Goal: Contribute content: Add original content to the website for others to see

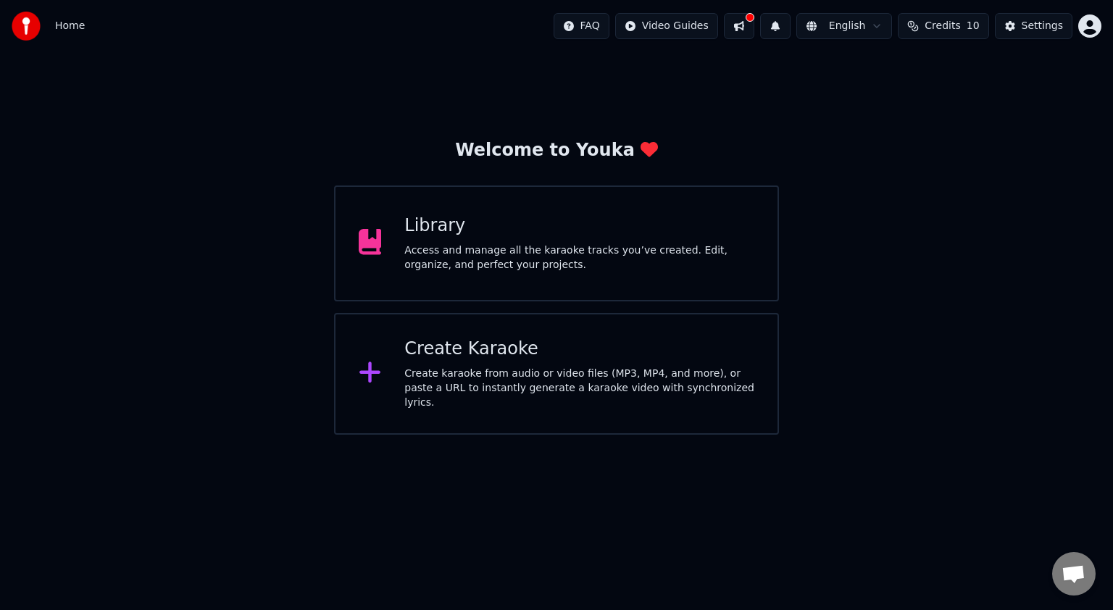
click at [552, 241] on div "Library Access and manage all the karaoke tracks you’ve created. Edit, organize…" at bounding box center [579, 243] width 350 height 58
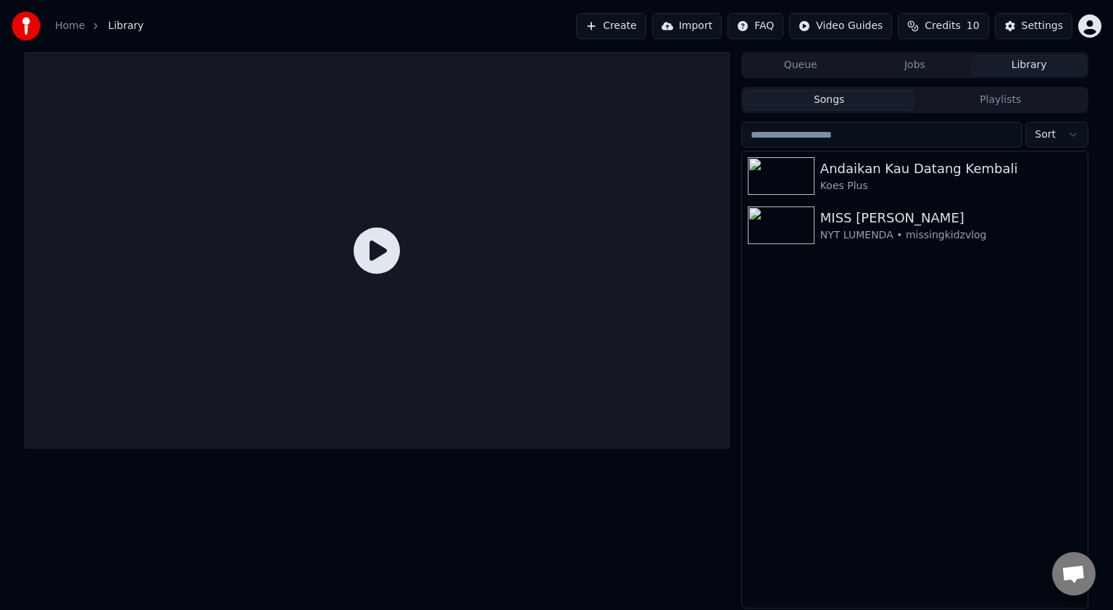
click at [1046, 64] on button "Library" at bounding box center [1029, 65] width 114 height 21
click at [1010, 64] on button "Library" at bounding box center [1029, 65] width 114 height 21
click at [703, 15] on button "Import" at bounding box center [687, 26] width 70 height 26
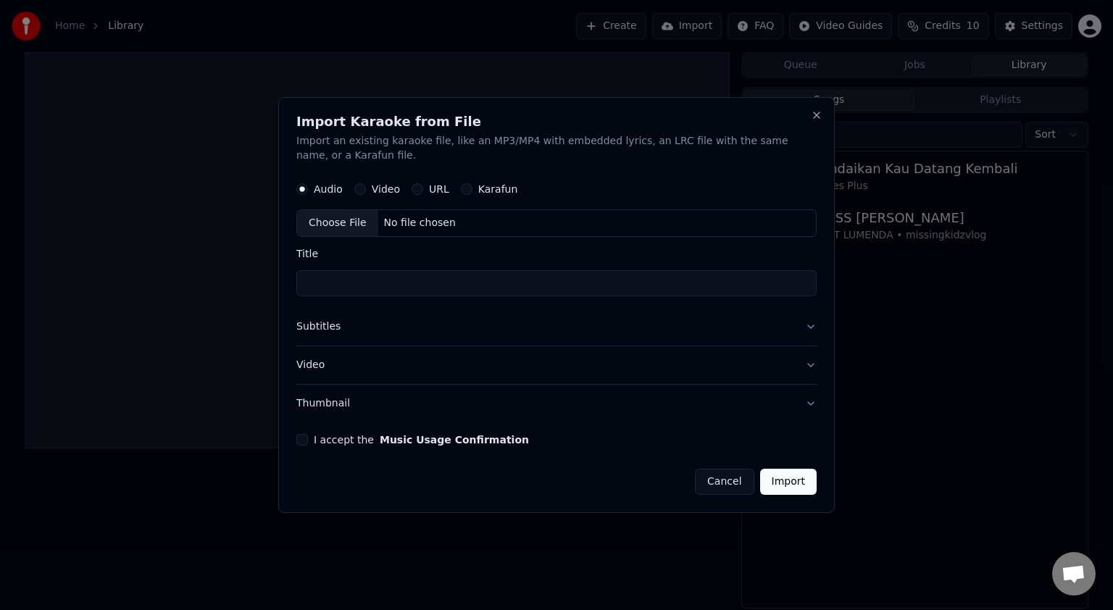
click at [423, 191] on div "URL" at bounding box center [431, 189] width 38 height 12
click at [430, 190] on label "URL" at bounding box center [439, 189] width 20 height 10
click at [423, 190] on button "URL" at bounding box center [418, 189] width 12 height 12
click at [496, 226] on input "text" at bounding box center [556, 223] width 520 height 29
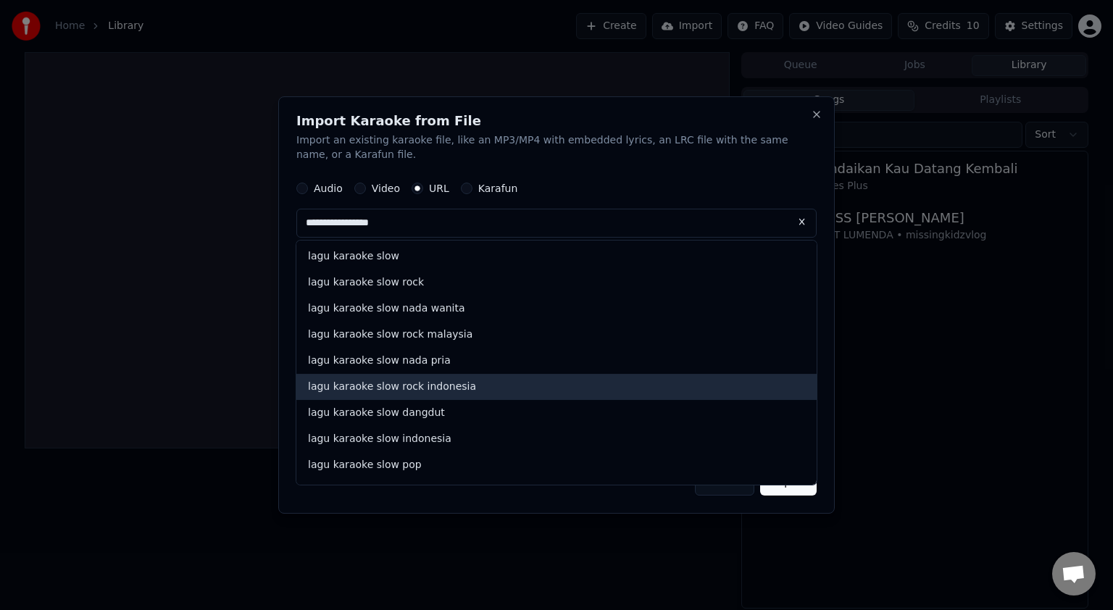
click at [441, 388] on div "lagu karaoke slow rock indonesia" at bounding box center [556, 387] width 520 height 26
type input "**********"
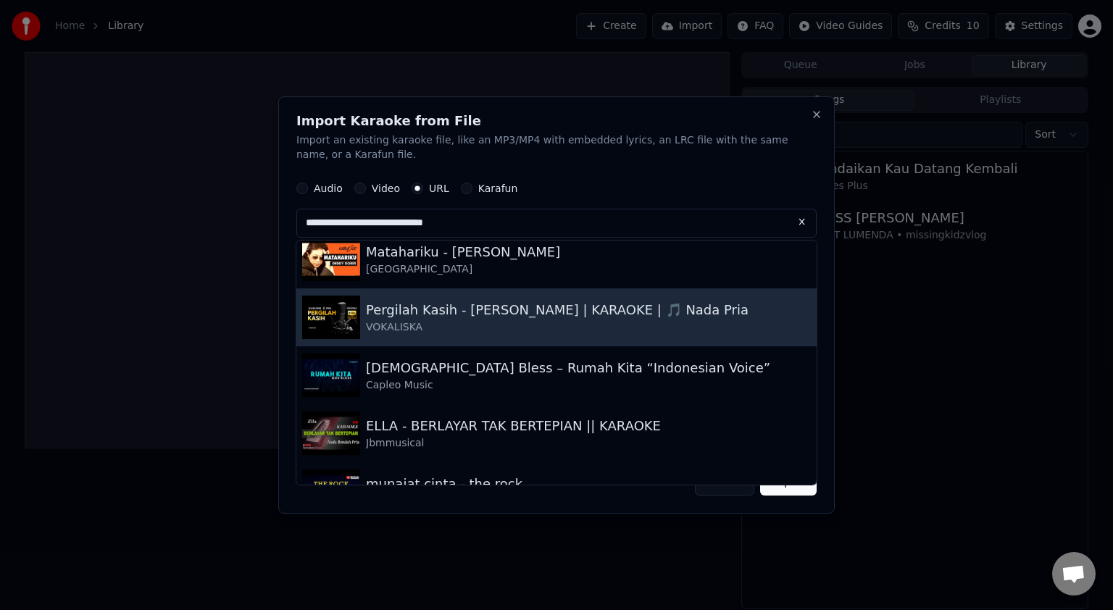
scroll to position [145, 0]
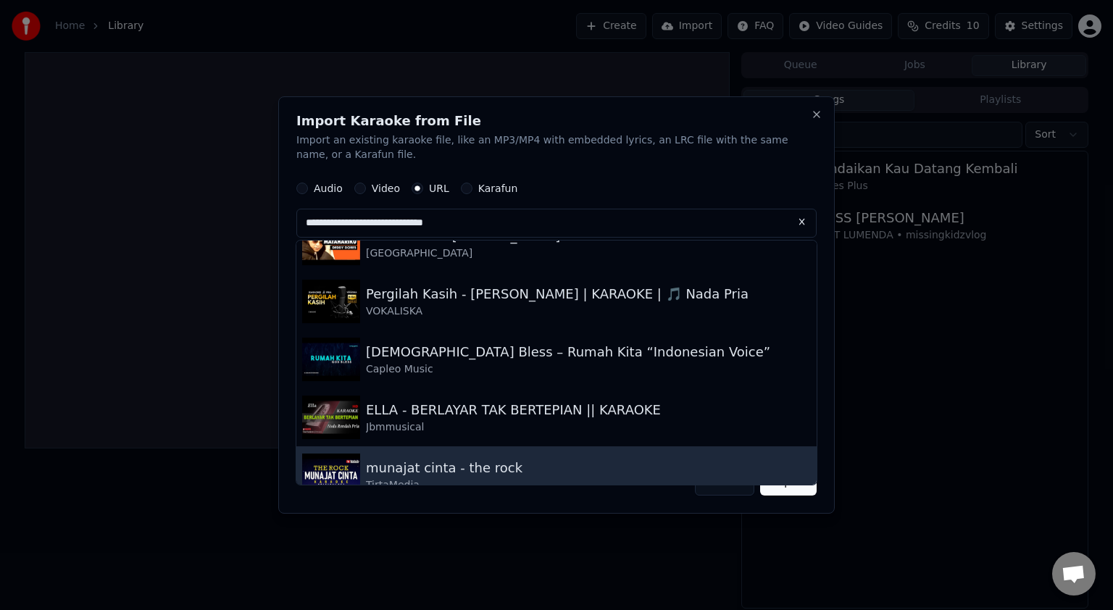
click at [461, 475] on div "munajat cinta - the rock" at bounding box center [444, 468] width 157 height 20
type input "**********"
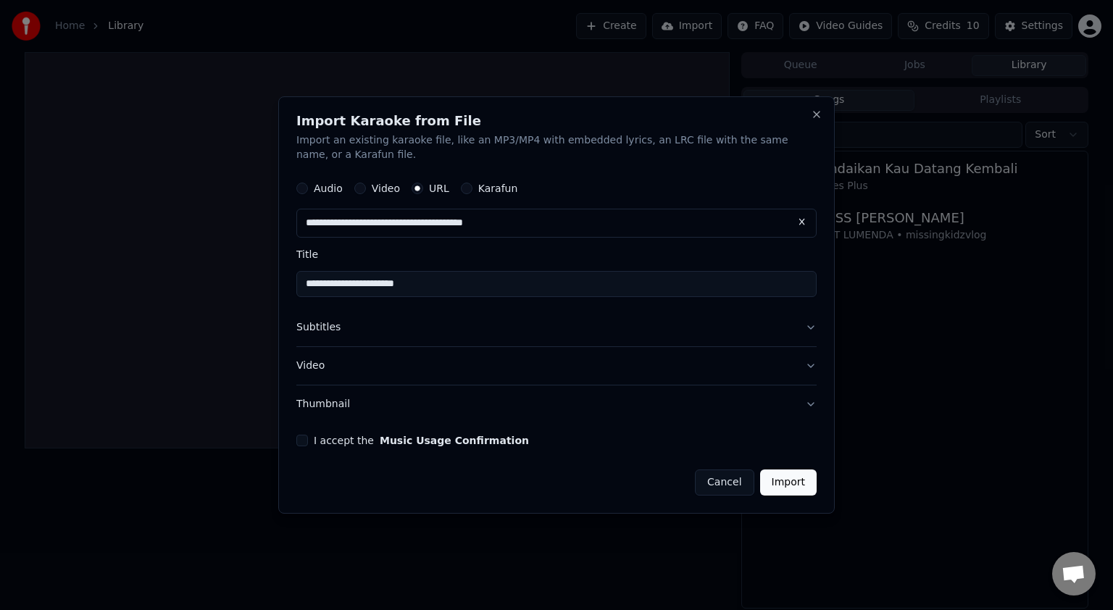
click at [801, 485] on button "Import" at bounding box center [788, 483] width 57 height 26
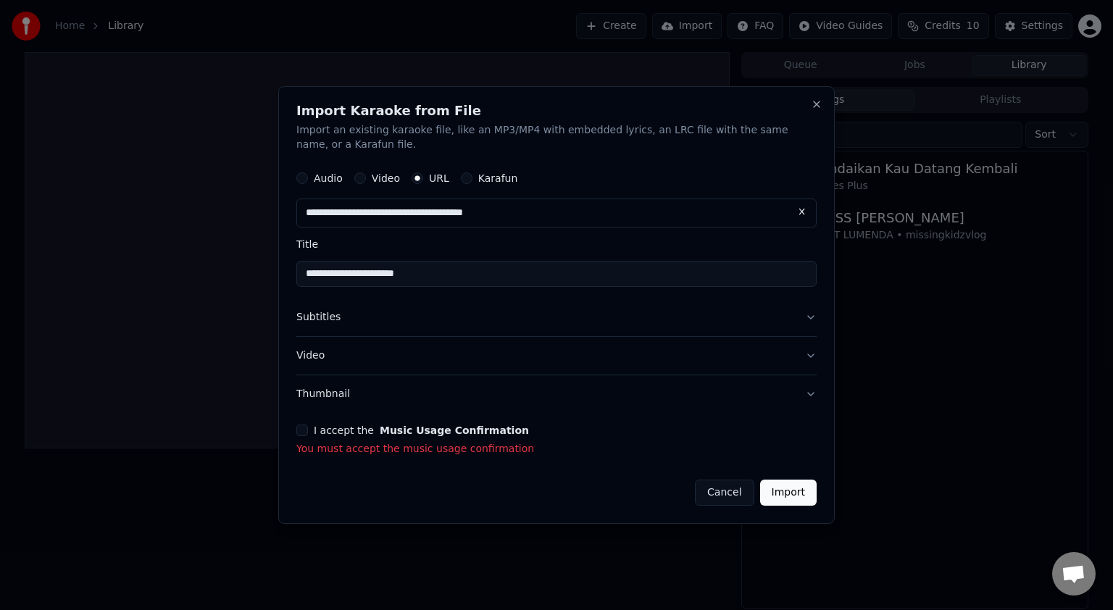
click at [795, 499] on button "Import" at bounding box center [788, 493] width 57 height 26
click at [297, 427] on button "I accept the Music Usage Confirmation" at bounding box center [302, 431] width 12 height 12
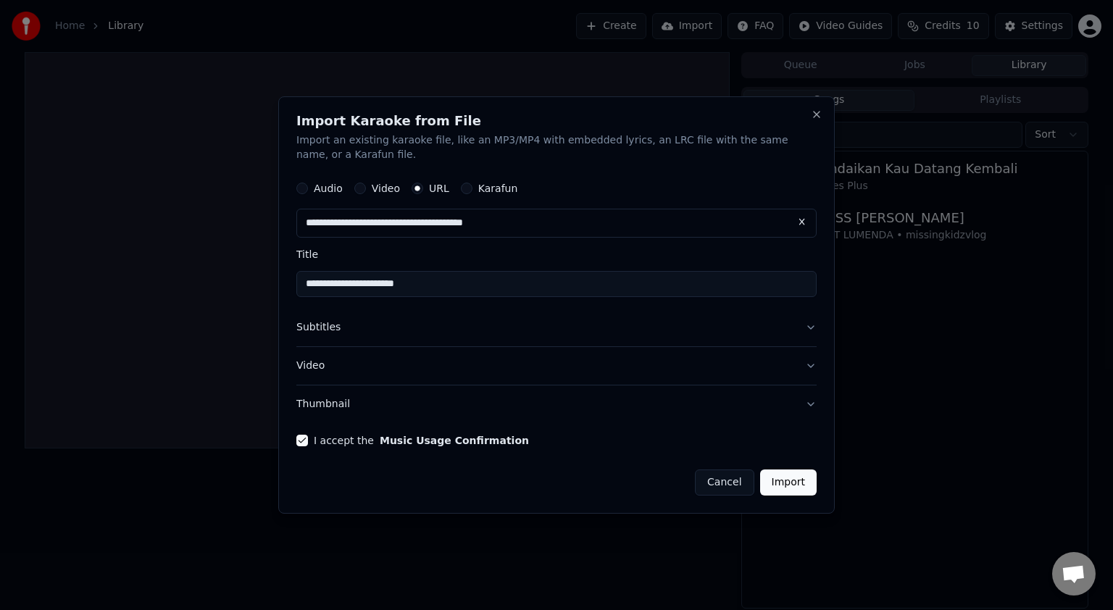
click at [781, 475] on button "Import" at bounding box center [788, 483] width 57 height 26
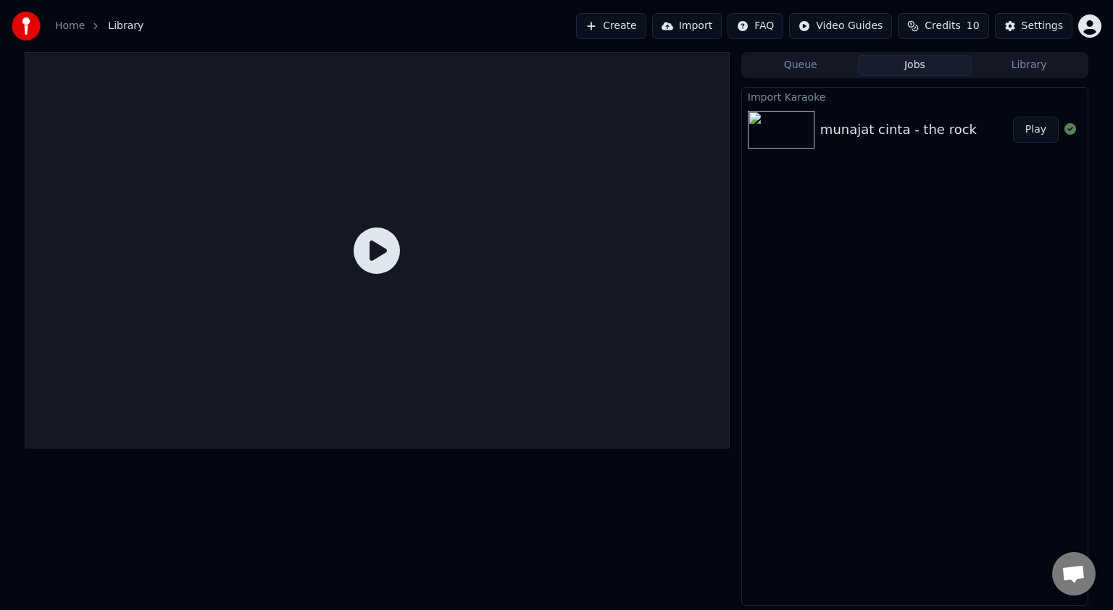
click at [800, 125] on img at bounding box center [781, 130] width 67 height 38
click at [383, 251] on icon at bounding box center [377, 251] width 46 height 46
click at [767, 138] on img at bounding box center [781, 130] width 67 height 38
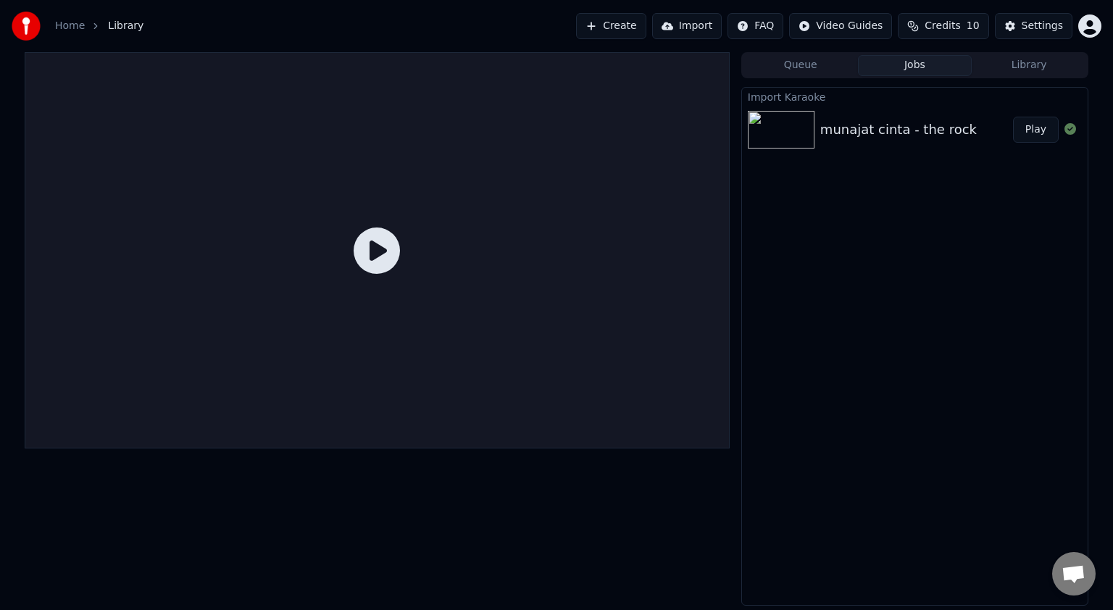
click at [1038, 128] on button "Play" at bounding box center [1036, 130] width 46 height 26
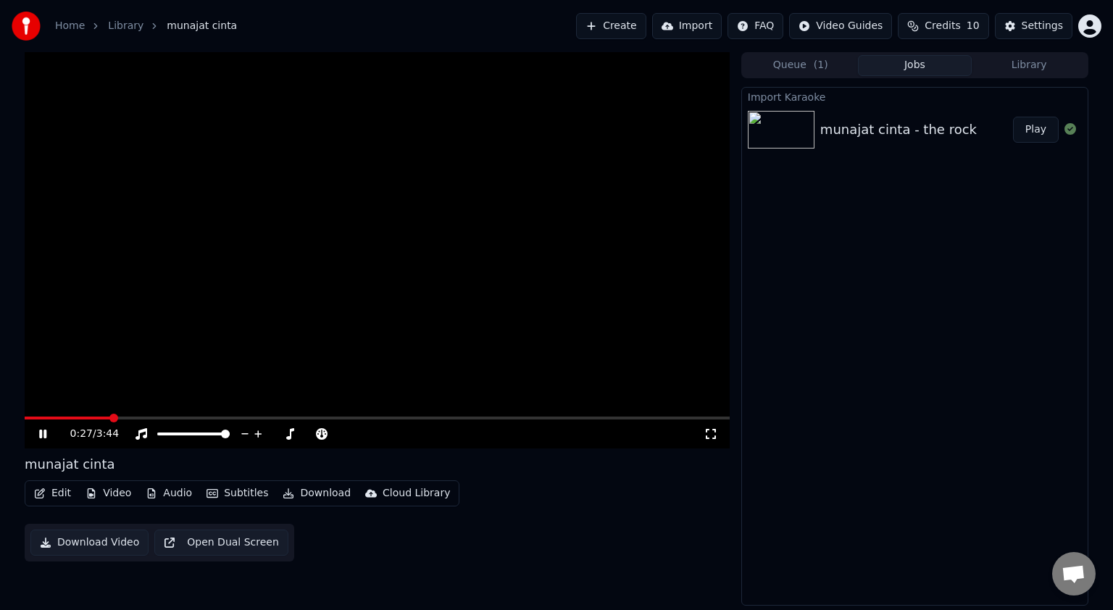
click at [892, 125] on div "munajat cinta - the rock" at bounding box center [898, 130] width 157 height 20
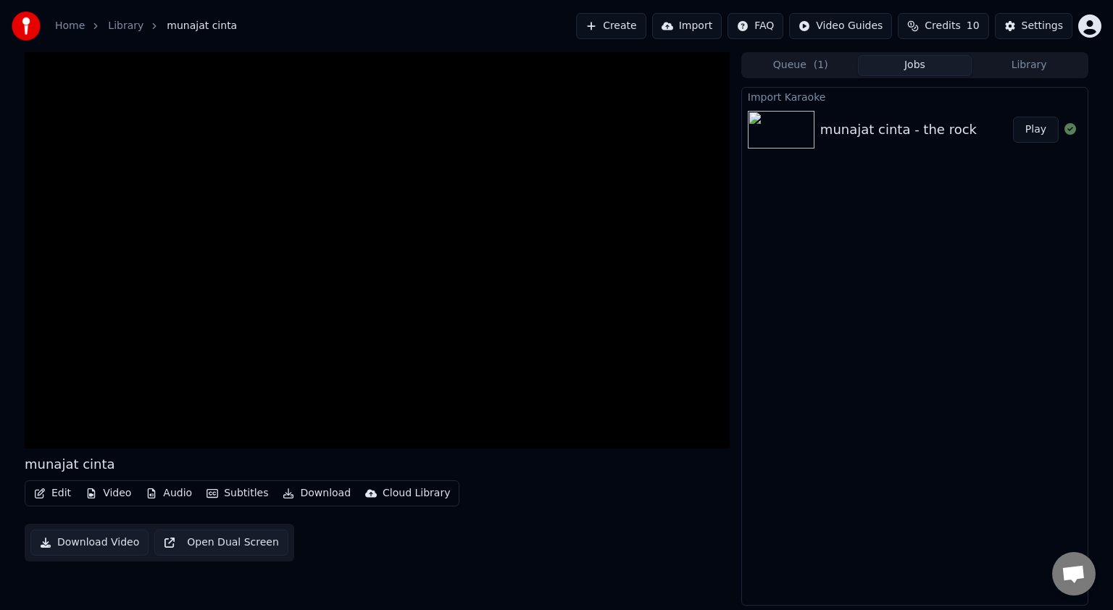
click at [149, 530] on button "Download Video" at bounding box center [89, 543] width 118 height 26
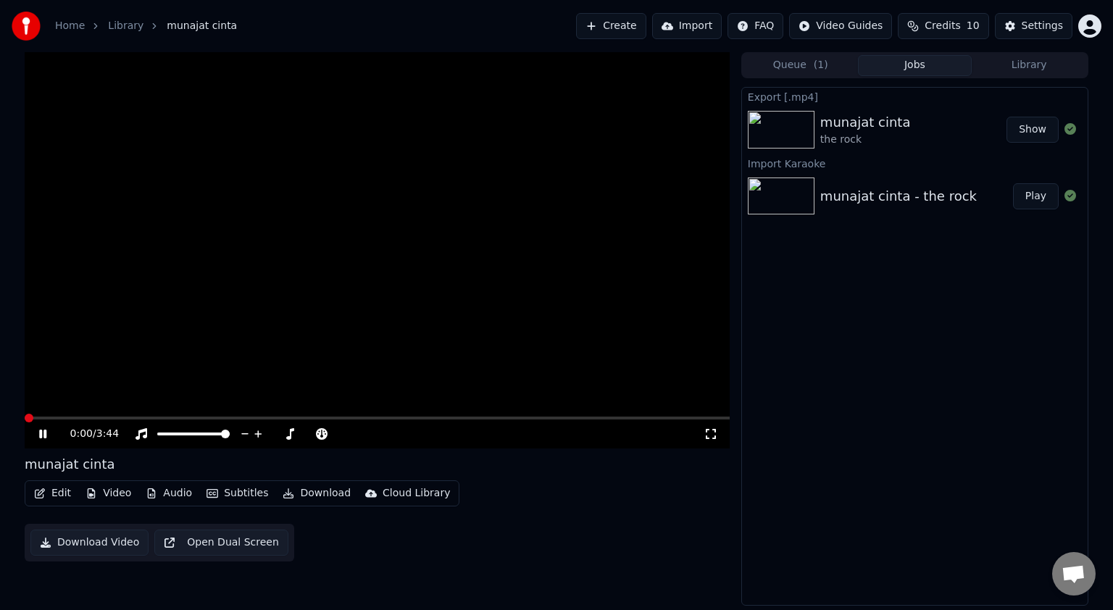
click at [25, 422] on span at bounding box center [29, 418] width 9 height 9
click at [255, 193] on video at bounding box center [377, 250] width 705 height 396
click at [25, 422] on span at bounding box center [29, 418] width 9 height 9
click at [43, 435] on icon at bounding box center [42, 434] width 9 height 10
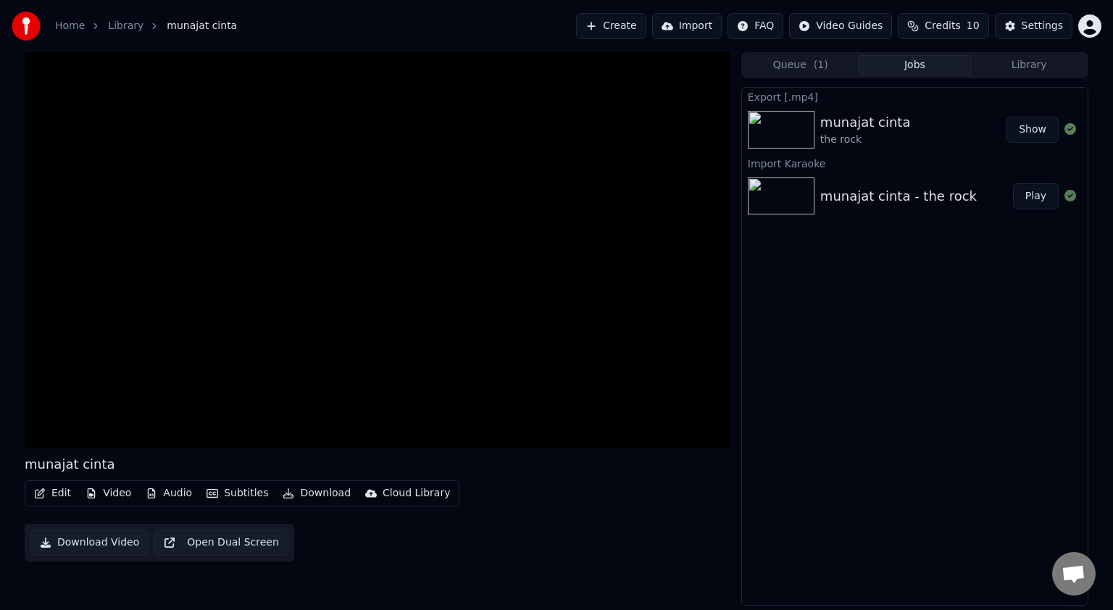
click at [812, 69] on button "Queue ( 1 )" at bounding box center [800, 65] width 114 height 21
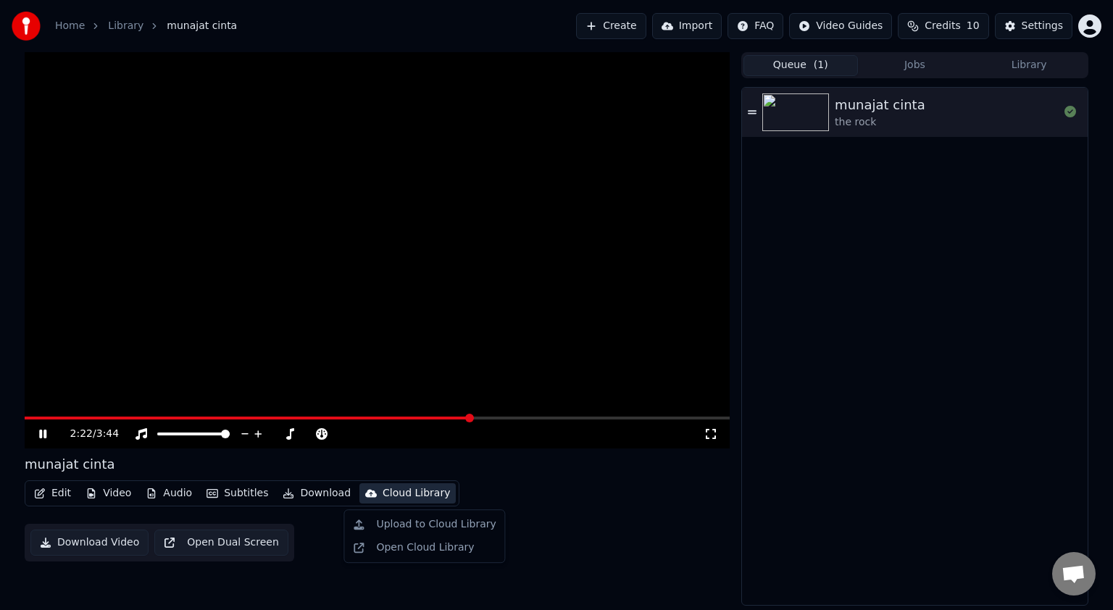
click at [398, 492] on div "Cloud Library" at bounding box center [416, 493] width 67 height 14
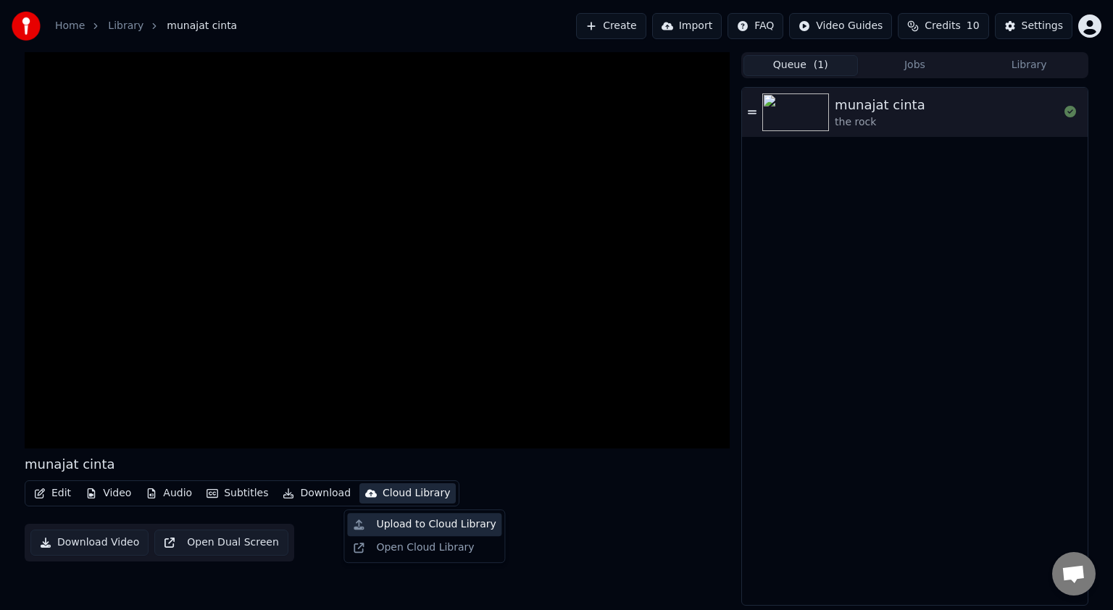
click at [405, 524] on div "Upload to Cloud Library" at bounding box center [436, 524] width 120 height 14
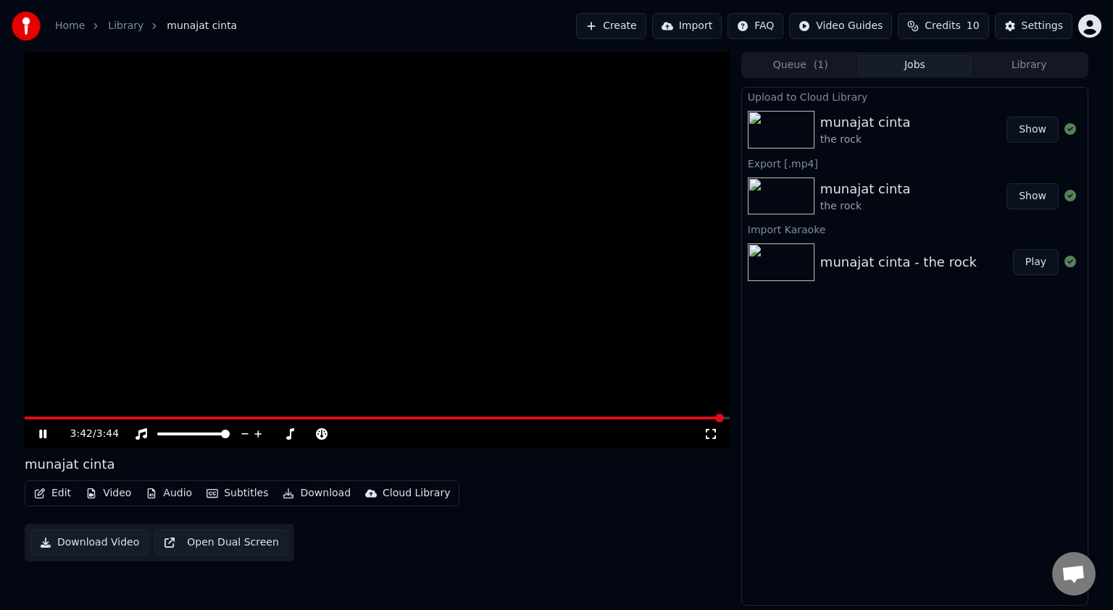
click at [420, 306] on video at bounding box center [377, 250] width 705 height 396
click at [50, 438] on icon at bounding box center [53, 434] width 34 height 12
click at [1035, 261] on button "Play" at bounding box center [1036, 262] width 46 height 26
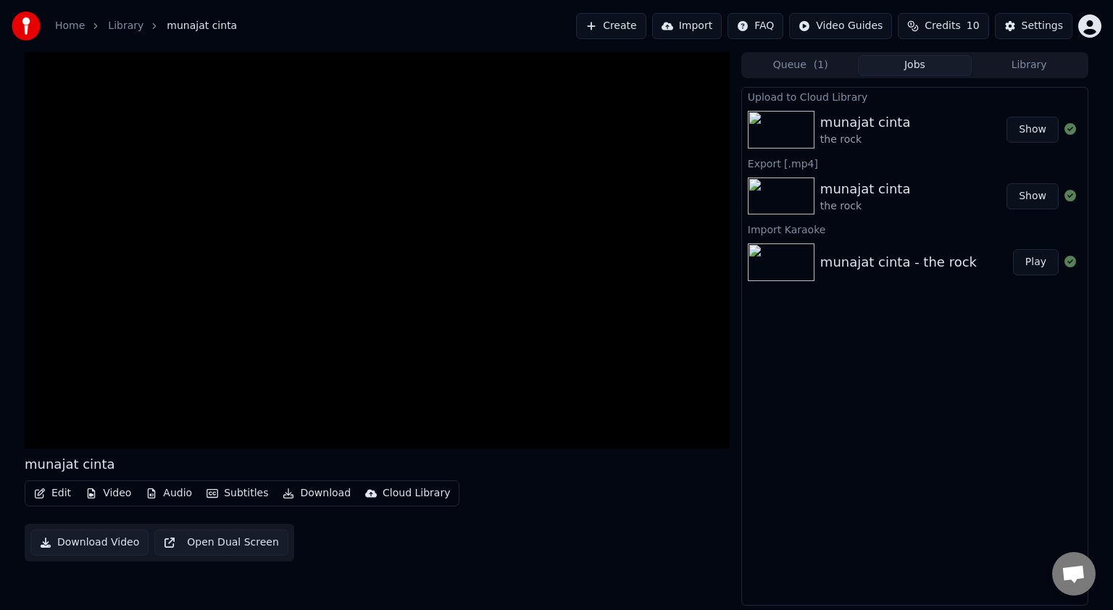
click at [1035, 265] on button "Play" at bounding box center [1036, 262] width 46 height 26
click at [946, 400] on div "Upload to Cloud Library munajat cinta the rock Show Export [.mp4] munajat cinta…" at bounding box center [914, 346] width 347 height 519
